Goal: Find contact information: Find contact information

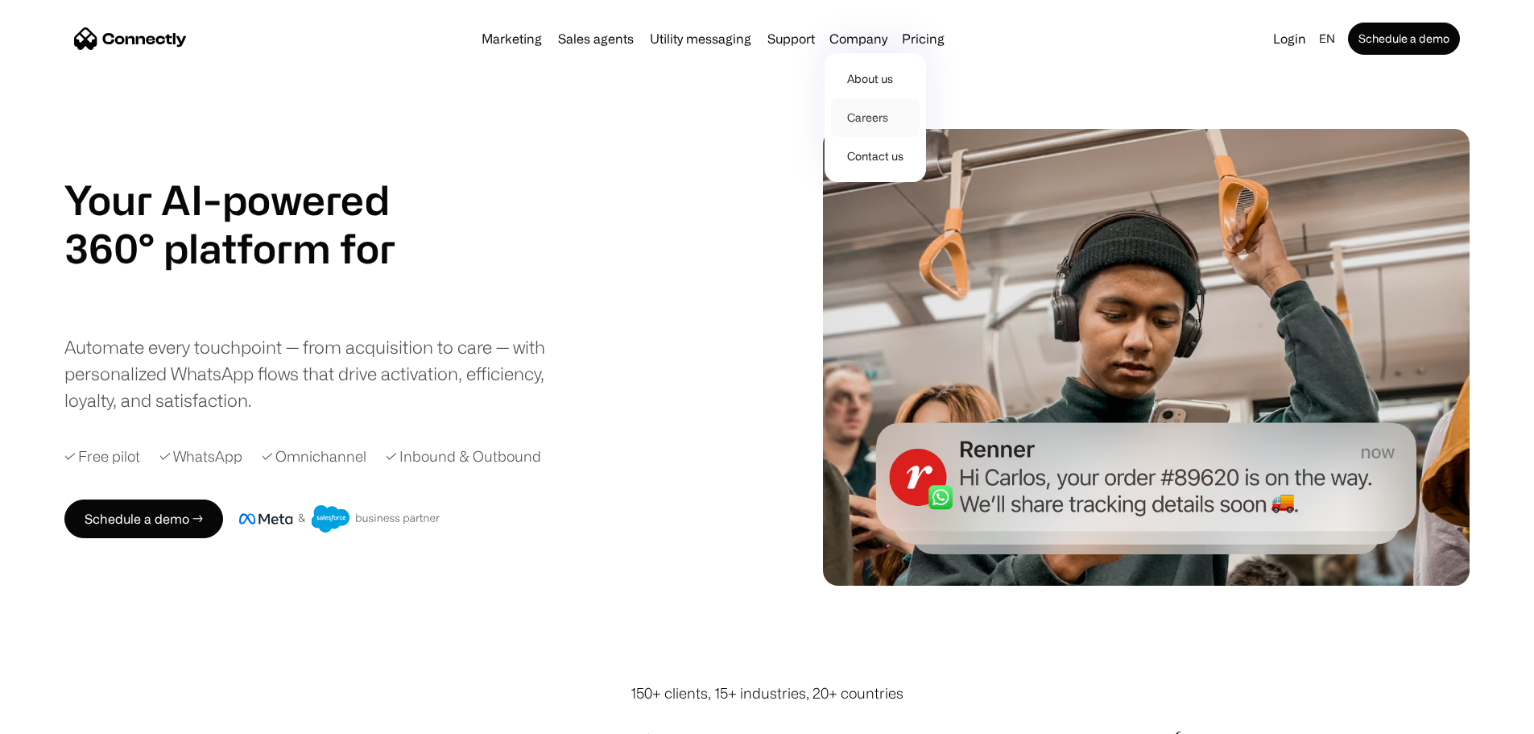
click at [896, 120] on link "Careers" at bounding box center [875, 117] width 89 height 39
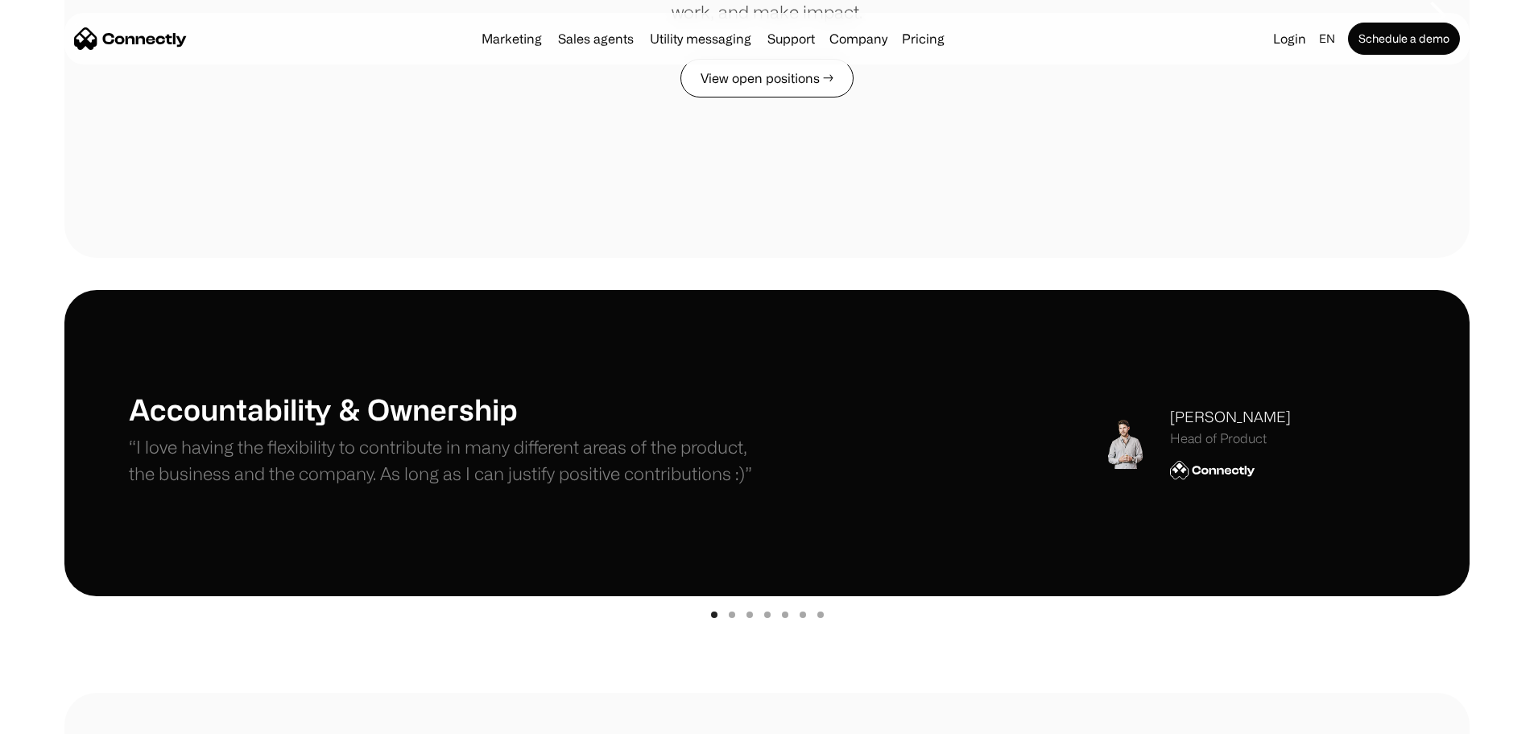
click at [750, 97] on link "View open positions →" at bounding box center [766, 78] width 173 height 39
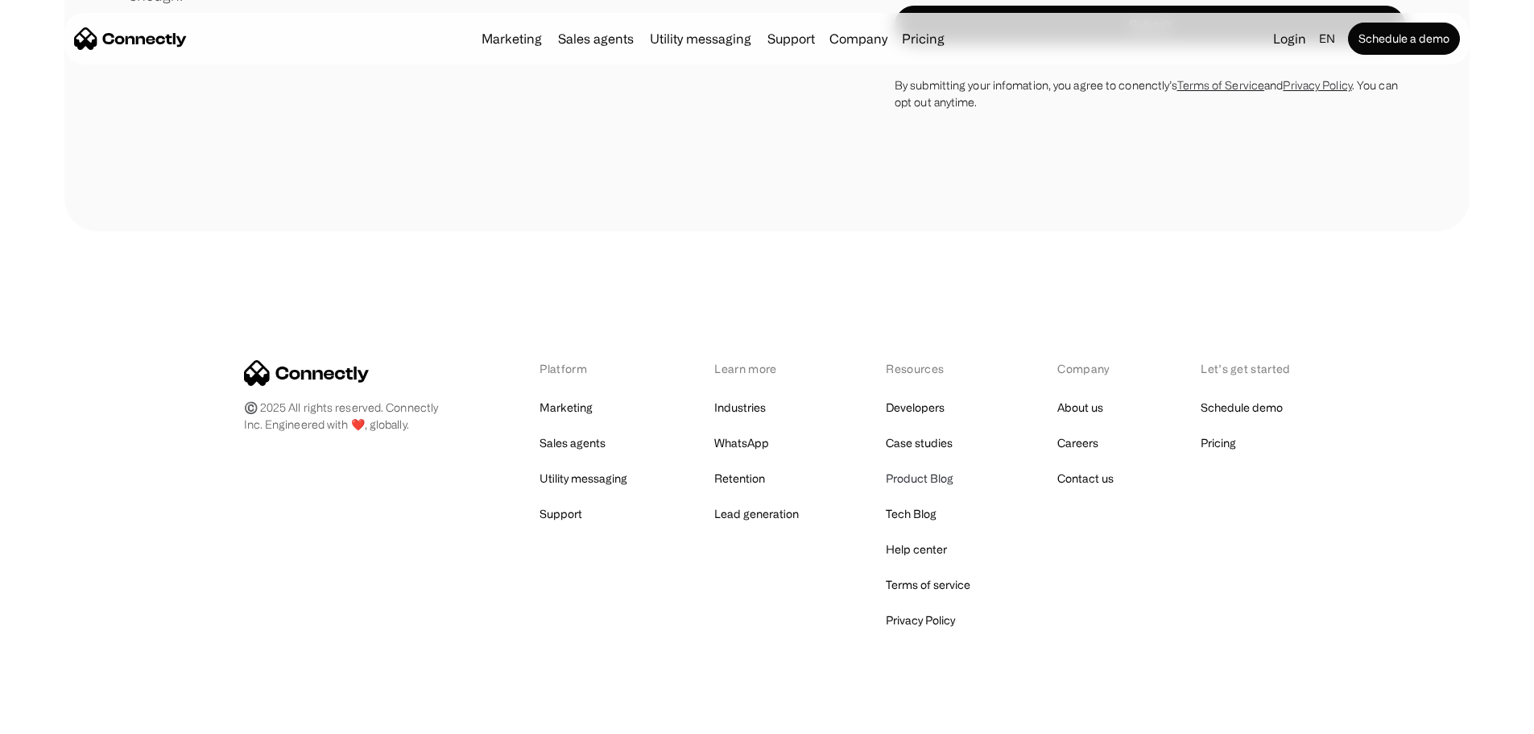
scroll to position [4004, 0]
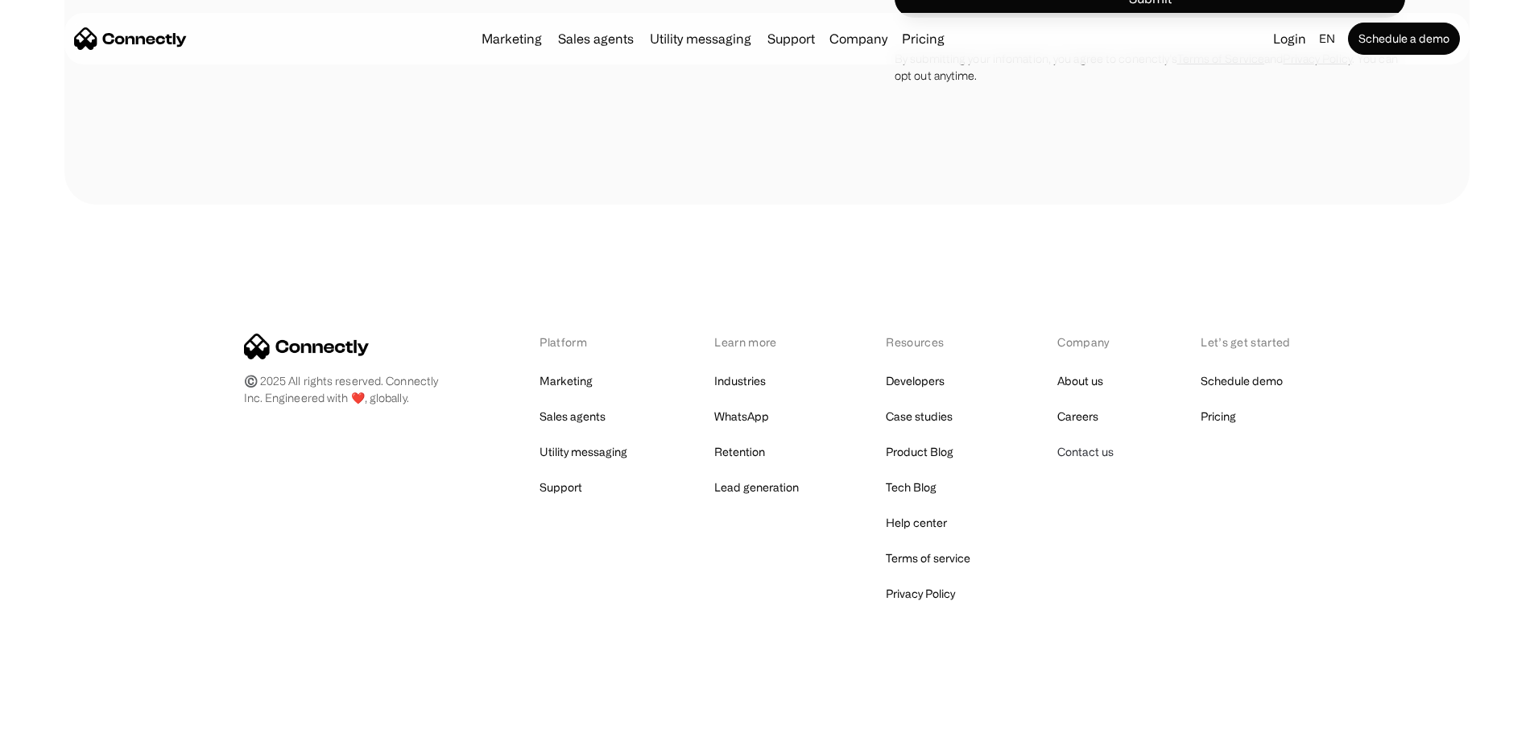
click at [1074, 454] on link "Contact us" at bounding box center [1085, 451] width 56 height 23
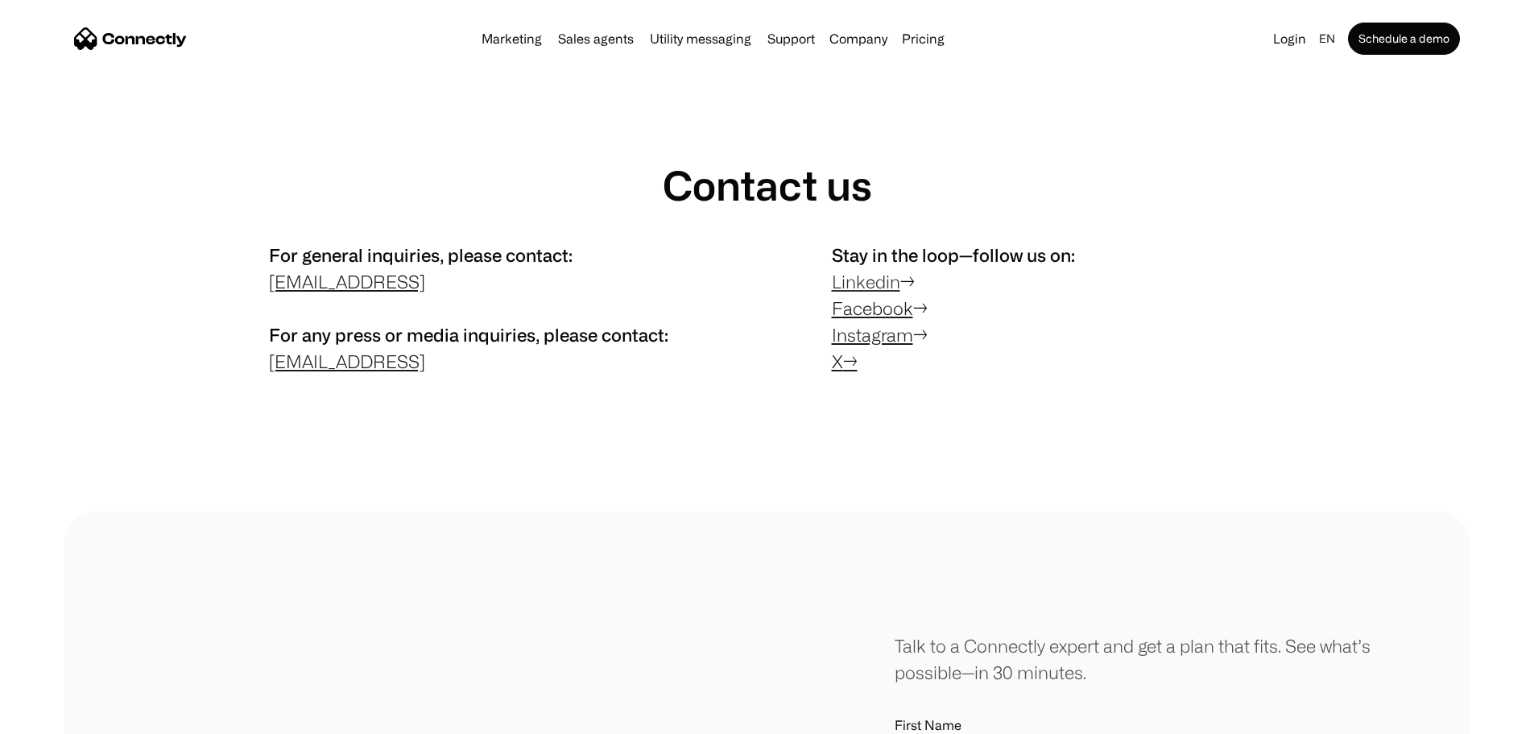
click at [864, 291] on link "Linkedin" at bounding box center [866, 281] width 68 height 20
